Goal: Information Seeking & Learning: Learn about a topic

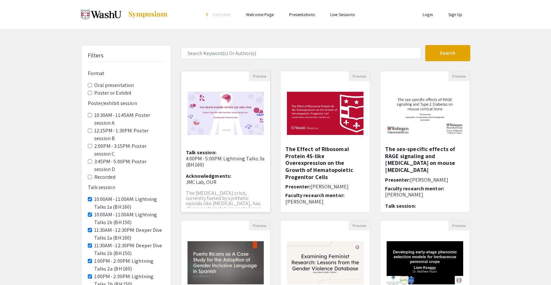
scroll to position [142, 0]
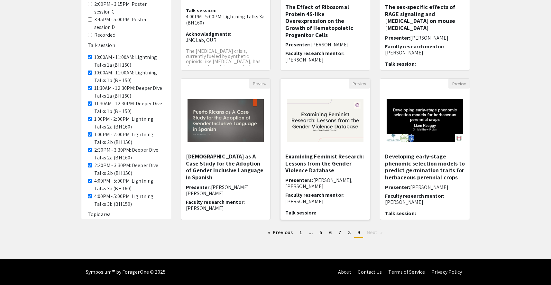
click at [313, 132] on img at bounding box center [324, 121] width 89 height 56
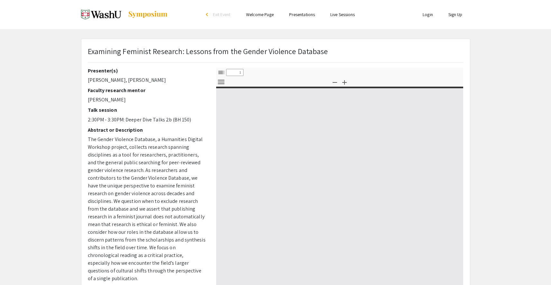
select select "custom"
type input "0"
select select "custom"
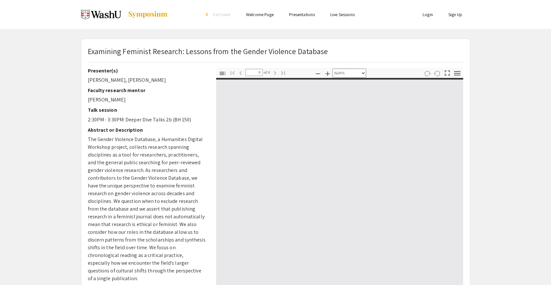
scroll to position [47, 0]
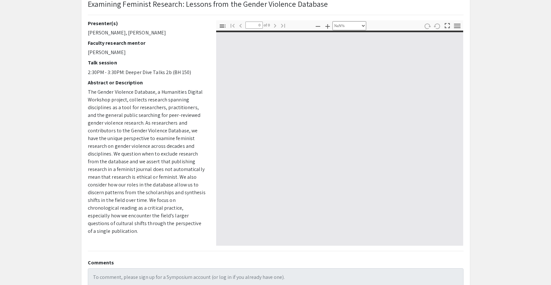
type input "1"
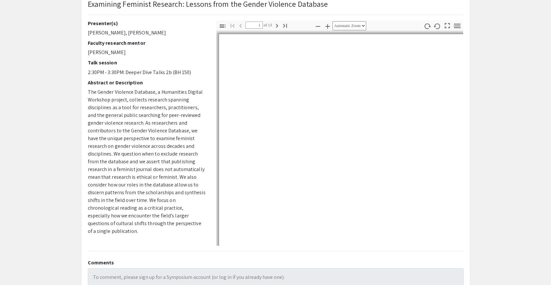
select select "auto"
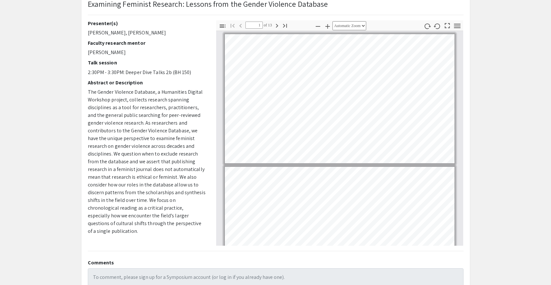
scroll to position [2, 0]
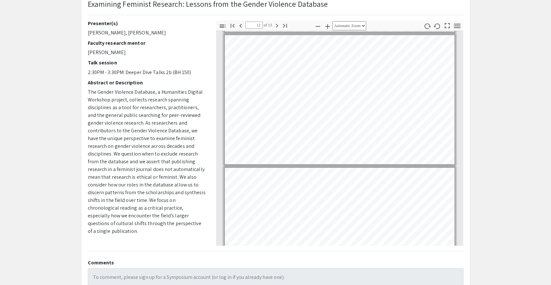
type input "13"
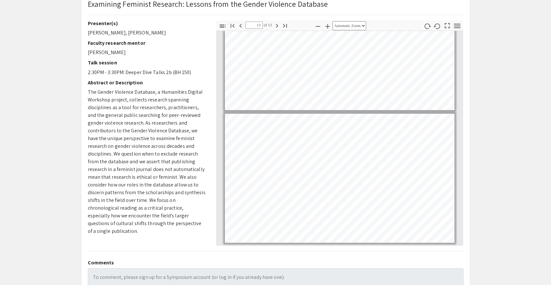
scroll to position [114, 0]
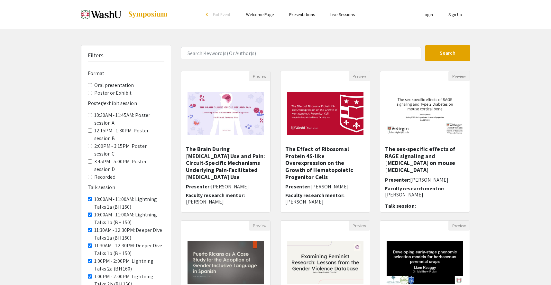
click at [89, 113] on A "10:30AM - 11:45AM: Poster session A" at bounding box center [90, 115] width 4 height 4
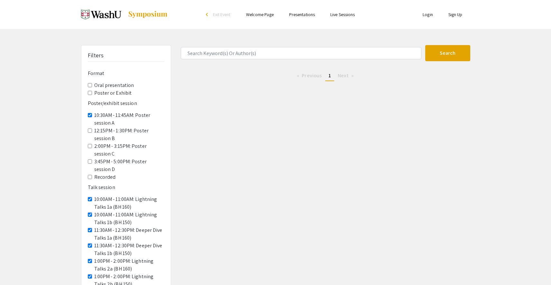
click at [140, 15] on img at bounding box center [148, 15] width 40 height 8
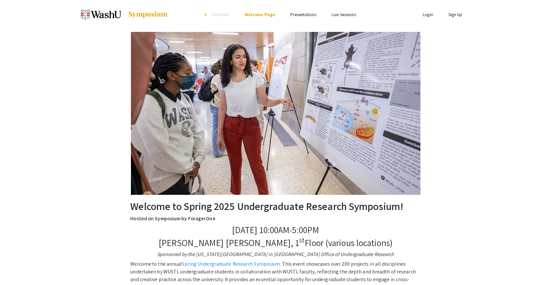
click at [295, 15] on link "Presentations" at bounding box center [303, 15] width 26 height 6
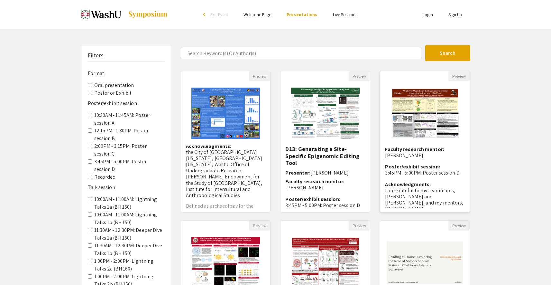
scroll to position [80, 0]
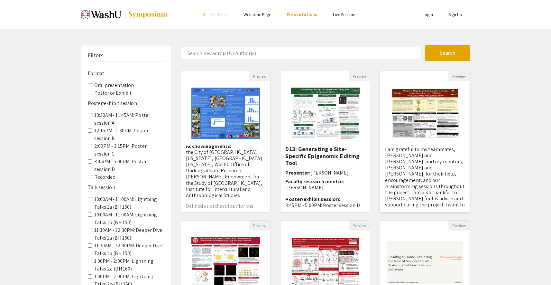
click at [439, 118] on img "Open Presentation <p>D67: Mind over Maze: Cognitive Maps and Inferential Reason…" at bounding box center [424, 113] width 81 height 64
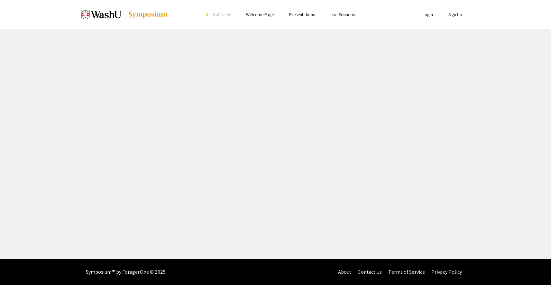
select select "custom"
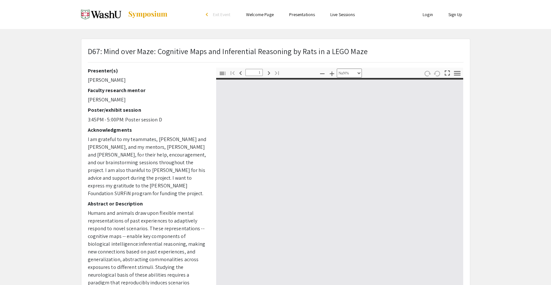
type input "0"
select select "custom"
type input "1"
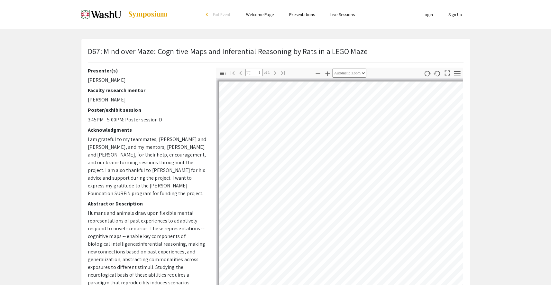
select select "auto"
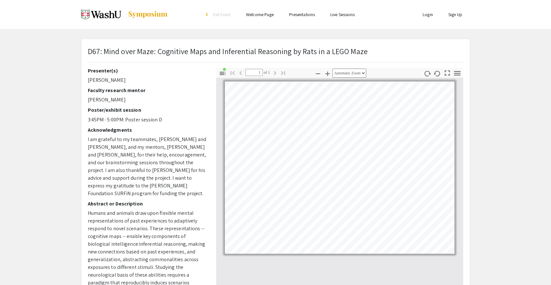
click at [473, 152] on div "D67: Mind over Maze: Cognitive Maps and Inferential Reasoning by Rats in a LEGO…" at bounding box center [275, 201] width 399 height 325
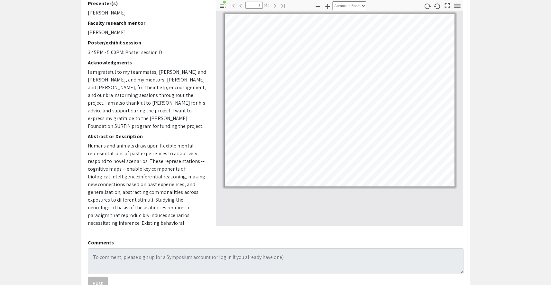
scroll to position [20, 0]
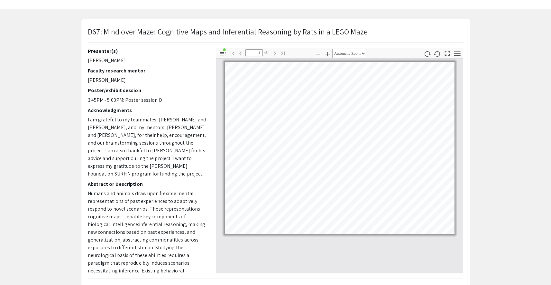
click at [54, 38] on app-presentation "D67: Mind over Maze: Cognitive Maps and Inferential Reasoning by Rats in a LEGO…" at bounding box center [275, 181] width 551 height 325
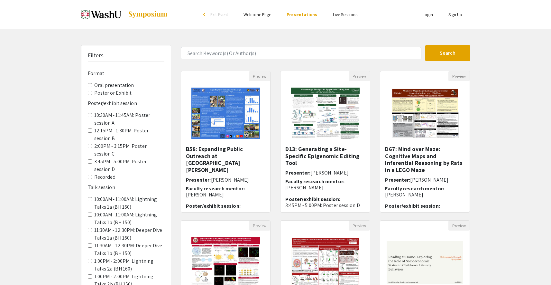
click at [501, 165] on div "Filters Format Oral presentation Poster or Exhibit Poster/exhibit session 10:30…" at bounding box center [275, 215] width 551 height 340
